Goal: Check status: Check status

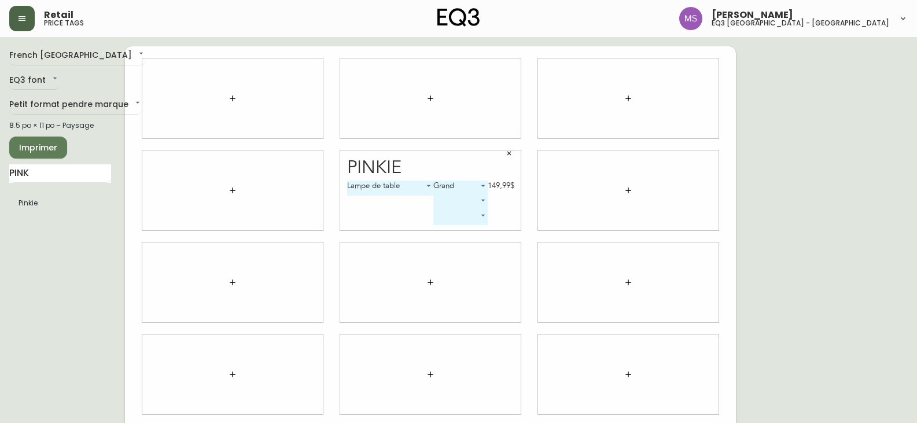
click at [16, 14] on button "button" at bounding box center [21, 18] width 25 height 25
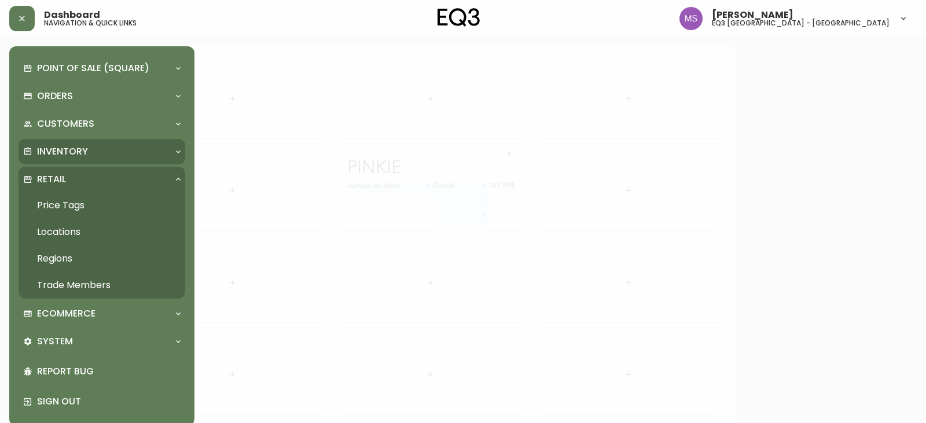
click at [73, 142] on div "Inventory" at bounding box center [102, 151] width 167 height 25
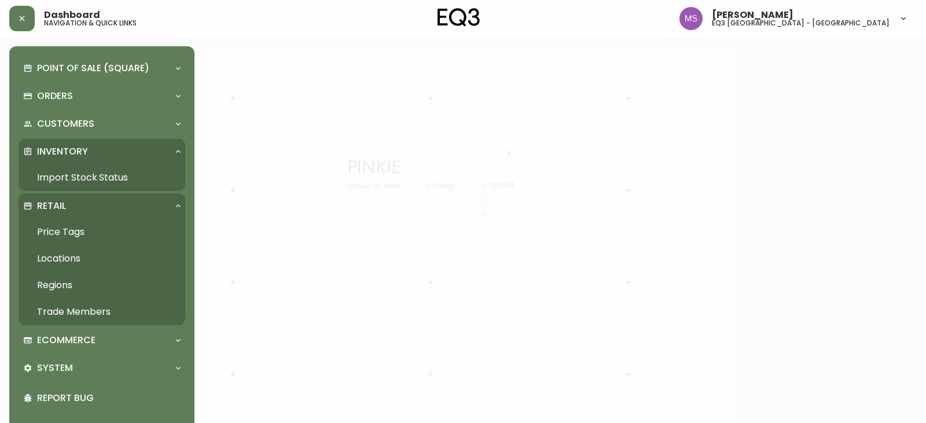
click at [56, 175] on link "Import Stock Status" at bounding box center [102, 177] width 167 height 27
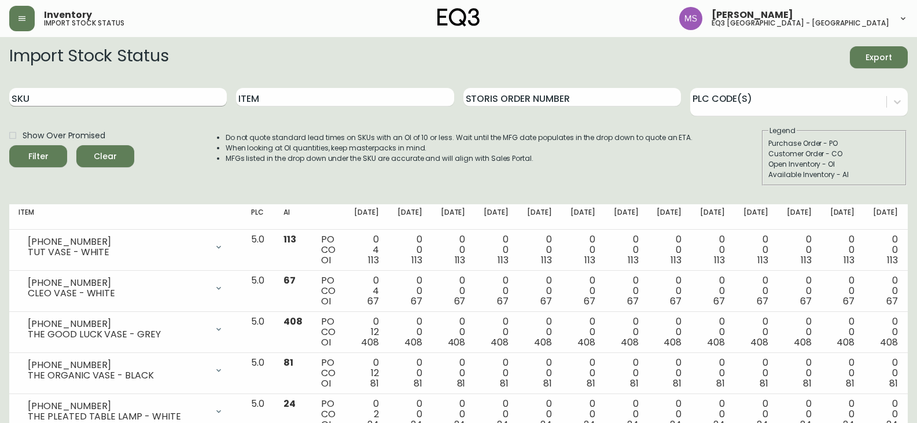
click at [74, 96] on input "SKU" at bounding box center [118, 97] width 218 height 19
paste input "[PHONE_NUMBER]"
type input "[PHONE_NUMBER]"
click at [9, 145] on button "Filter" at bounding box center [38, 156] width 58 height 22
